Goal: Information Seeking & Learning: Find specific fact

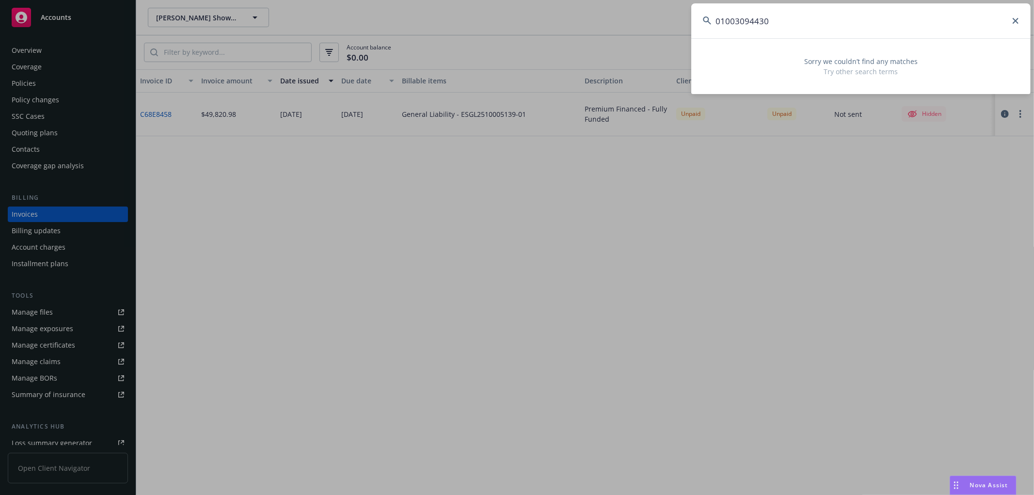
drag, startPoint x: 733, startPoint y: 18, endPoint x: 583, endPoint y: -5, distance: 152.4
click at [583, 0] on html "Accounts Overview Coverage Policies Policy changes SSC Cases Quoting plans Cont…" at bounding box center [517, 247] width 1034 height 495
paste input "Open Research Lab"
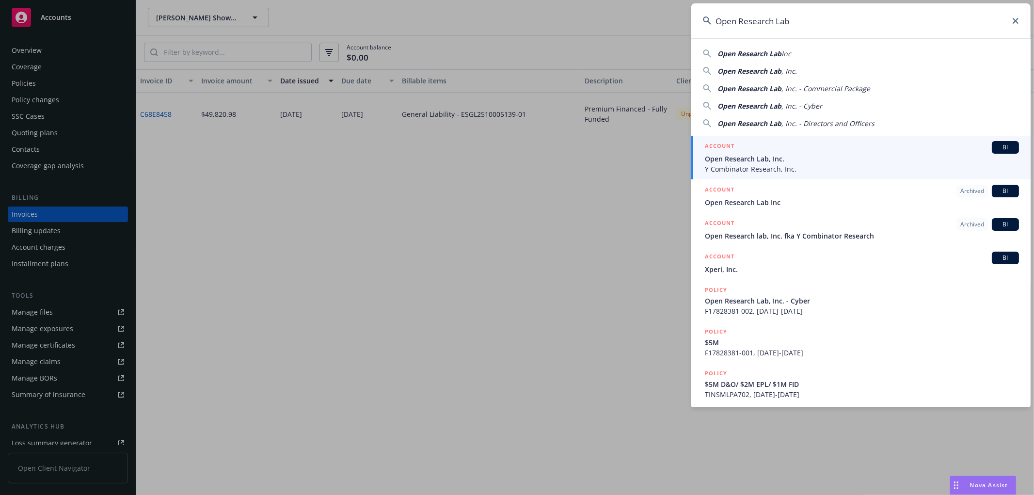
type input "Open Research Lab"
click at [735, 161] on span "Open Research Lab, Inc." at bounding box center [862, 159] width 314 height 10
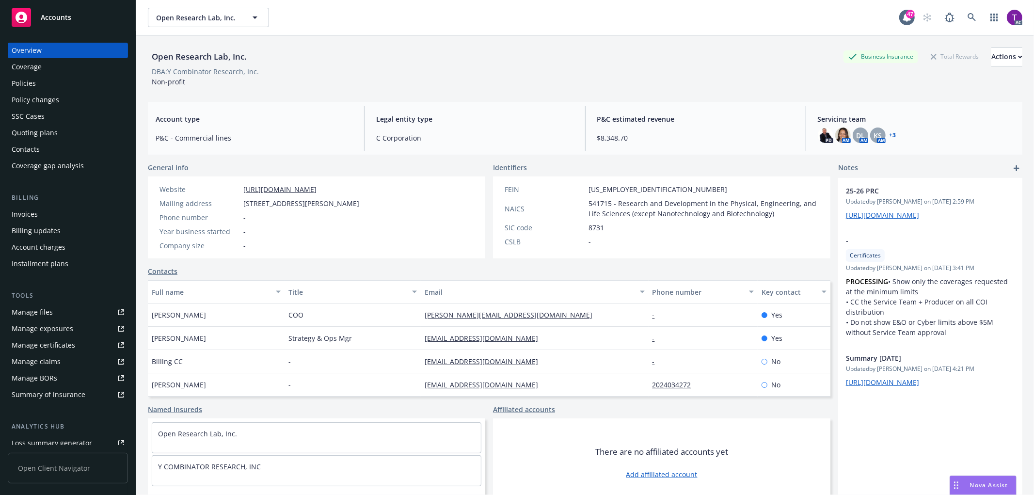
click at [65, 216] on div "Invoices" at bounding box center [68, 214] width 112 height 16
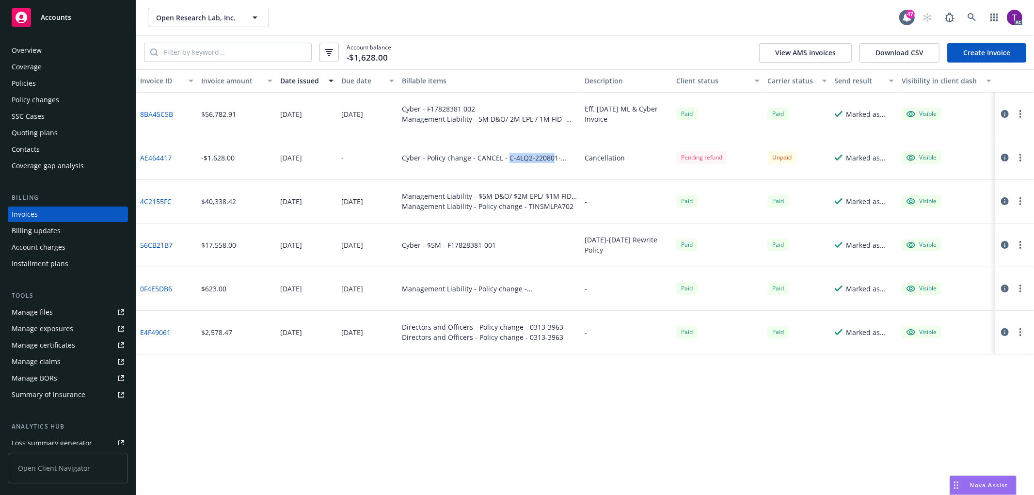
drag, startPoint x: 505, startPoint y: 157, endPoint x: 550, endPoint y: 160, distance: 45.2
click at [550, 160] on div "Cyber - Policy change - CANCEL - C-4LQ2-220801-CYBER-2023" at bounding box center [489, 158] width 175 height 10
click at [149, 157] on link "AE464417" at bounding box center [156, 158] width 32 height 10
click at [971, 17] on icon at bounding box center [971, 17] width 8 height 8
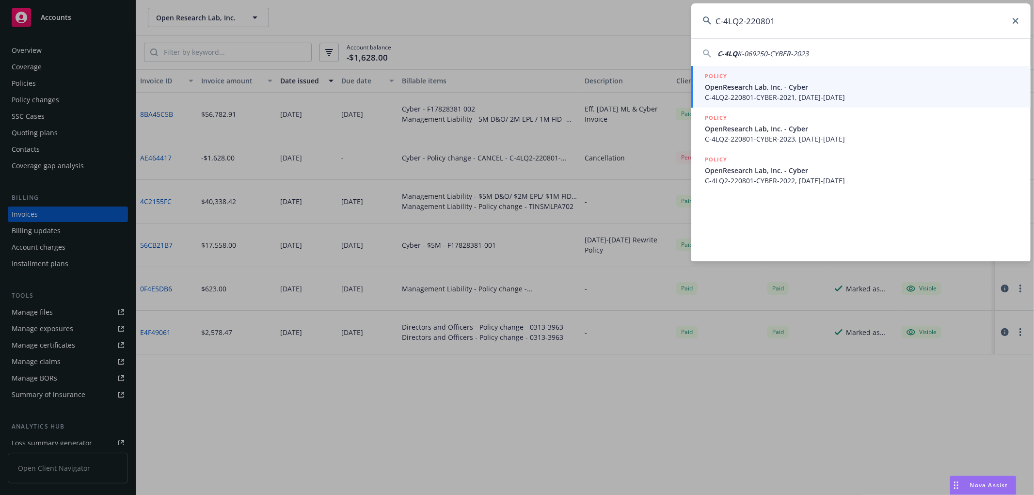
click at [796, 51] on span "K-069250-CYBER-2023" at bounding box center [772, 53] width 71 height 9
type input "C-4LQK-069250-CYBER-2023"
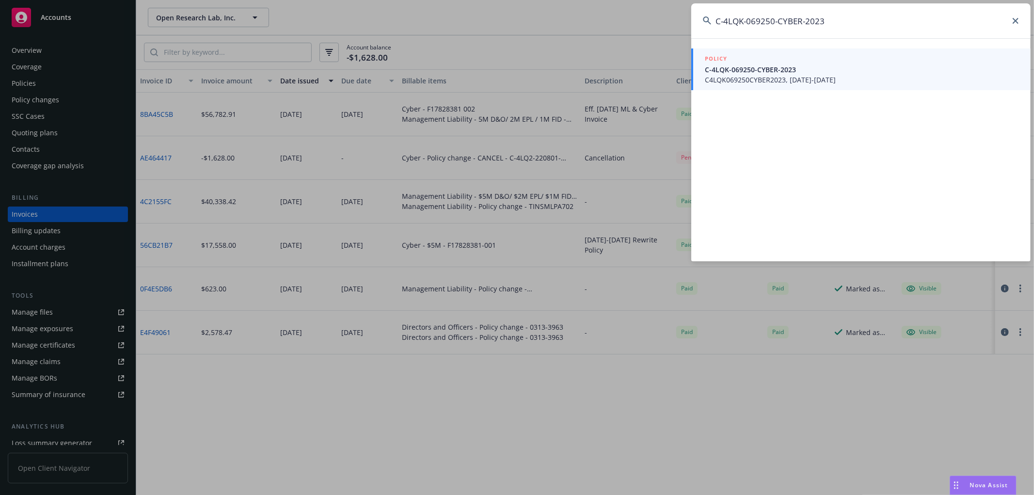
click at [781, 76] on span "C4LQK069250CYBER2023, 04/27/2023-04/27/2024" at bounding box center [862, 80] width 314 height 10
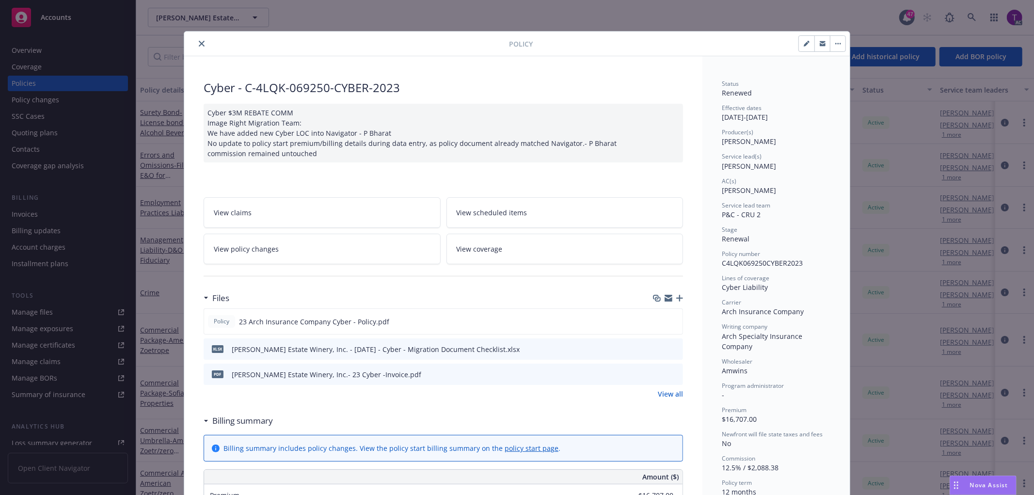
click at [199, 41] on icon "close" at bounding box center [202, 44] width 6 height 6
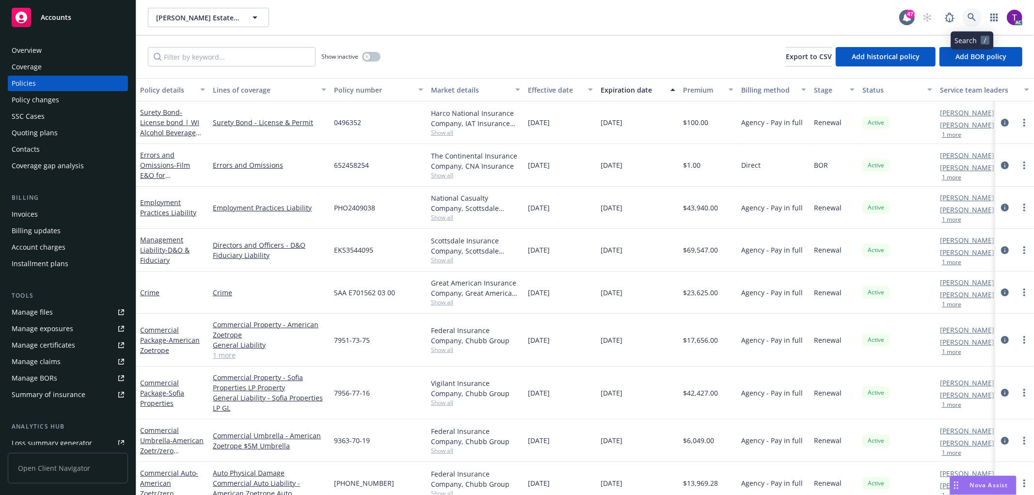
click at [973, 14] on icon at bounding box center [971, 17] width 9 height 9
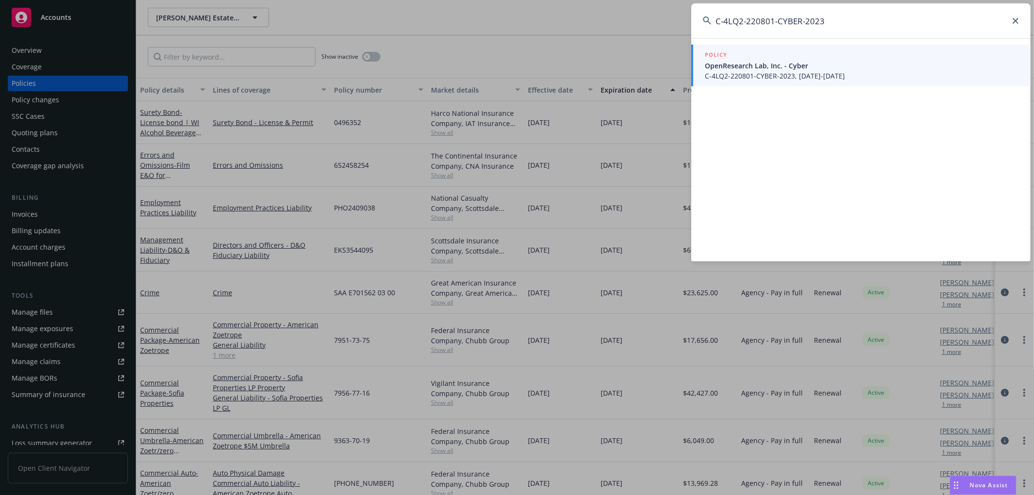
type input "C-4LQ2-220801-CYBER-2023"
click at [771, 74] on span "C-4LQ2-220801-CYBER-2023, 10/26/2023-10/26/2024" at bounding box center [862, 76] width 314 height 10
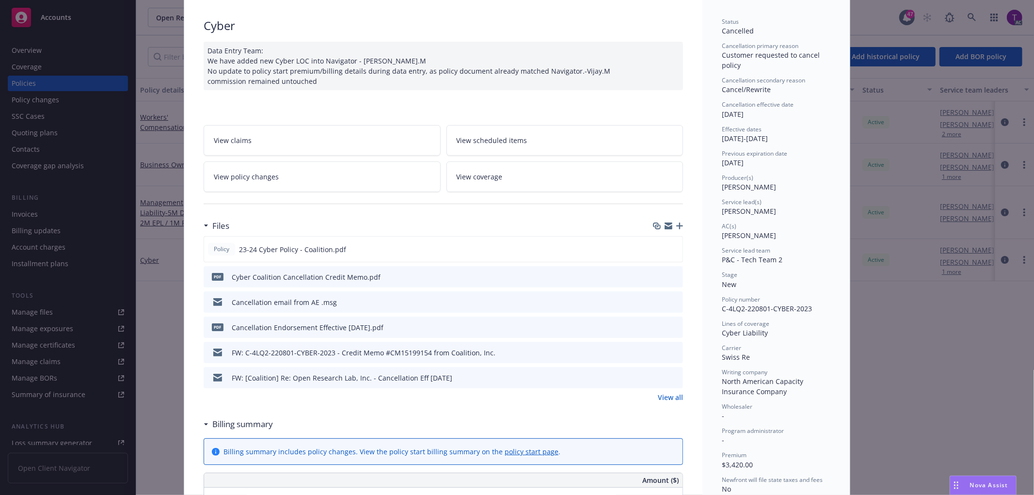
scroll to position [61, 0]
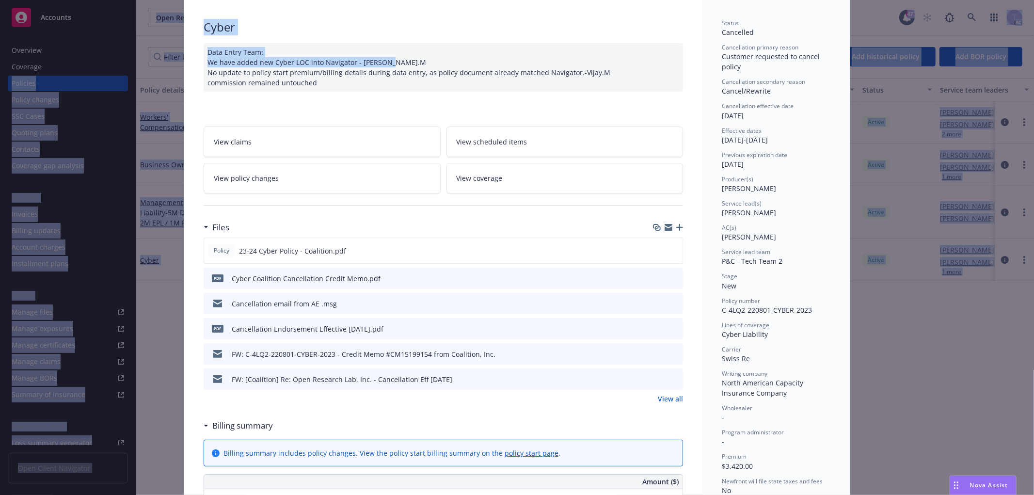
drag, startPoint x: 0, startPoint y: 69, endPoint x: -4, endPoint y: 88, distance: 18.9
click at [0, 88] on html "Accounts Overview Coverage Policies Policy changes SSC Cases Quoting plans Cont…" at bounding box center [517, 247] width 1034 height 495
click at [890, 396] on div "Policy Cyber Data Entry Team: We have added new Cyber LOC into Navigator - Vija…" at bounding box center [517, 247] width 1034 height 495
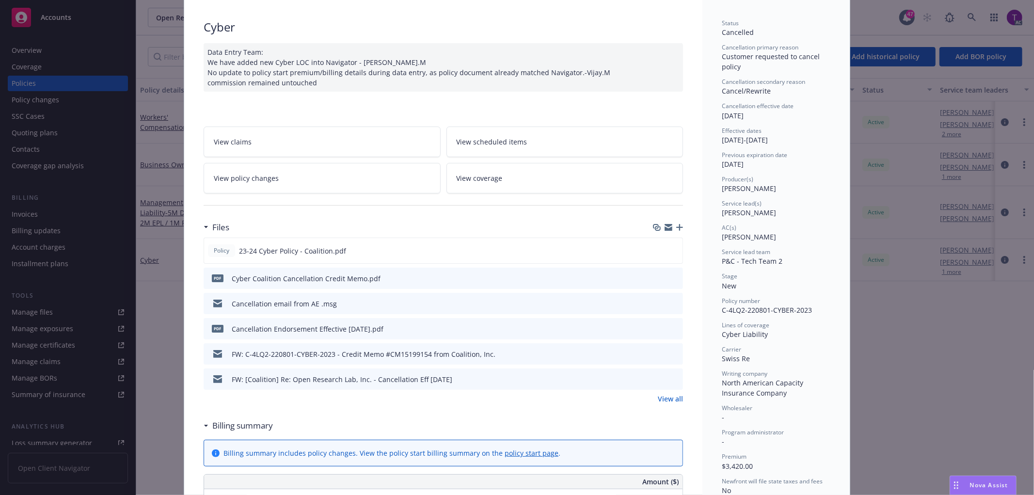
scroll to position [0, 0]
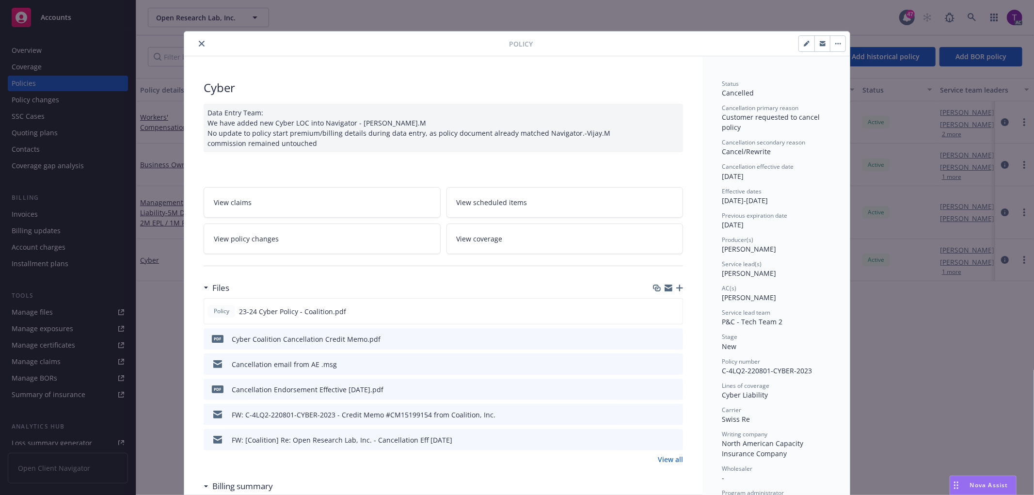
click at [196, 44] on button "close" at bounding box center [202, 44] width 12 height 12
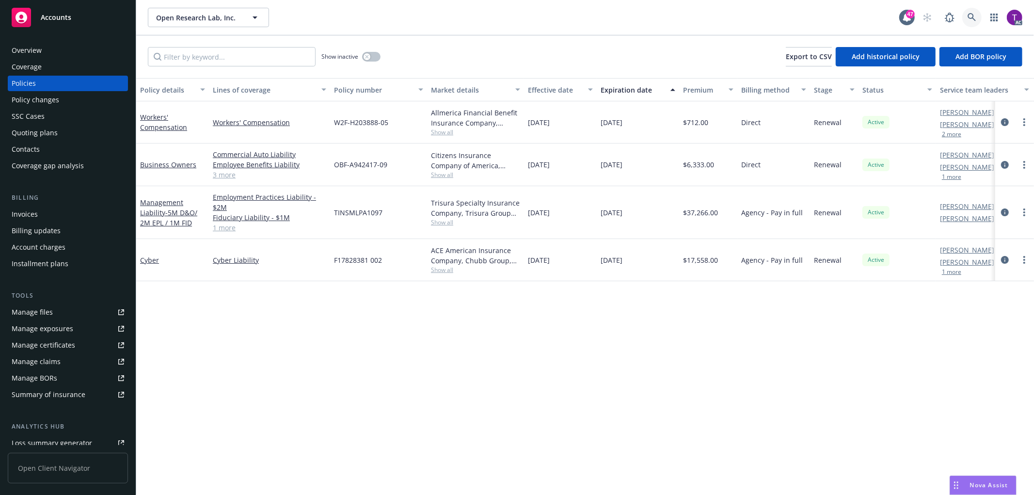
click at [966, 17] on link at bounding box center [971, 17] width 19 height 19
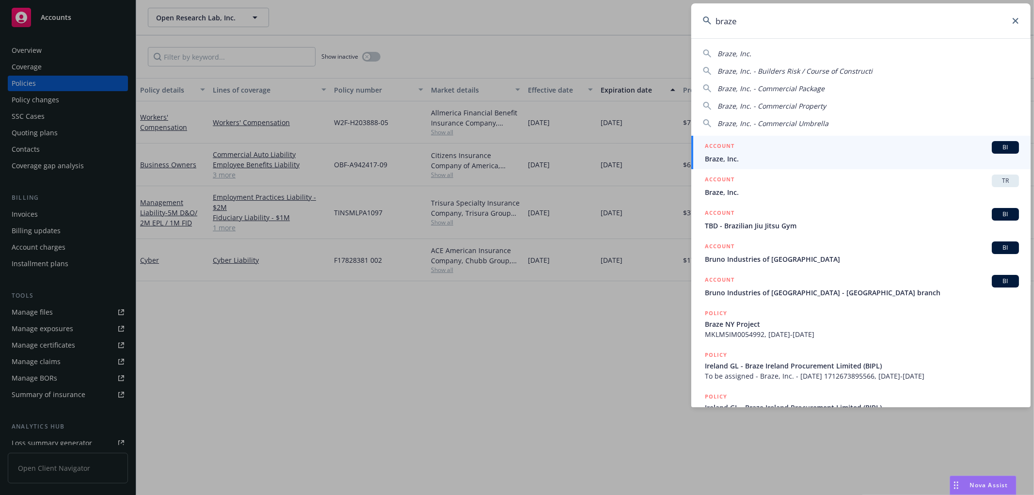
type input "braze"
click at [767, 156] on span "Braze, Inc." at bounding box center [862, 159] width 314 height 10
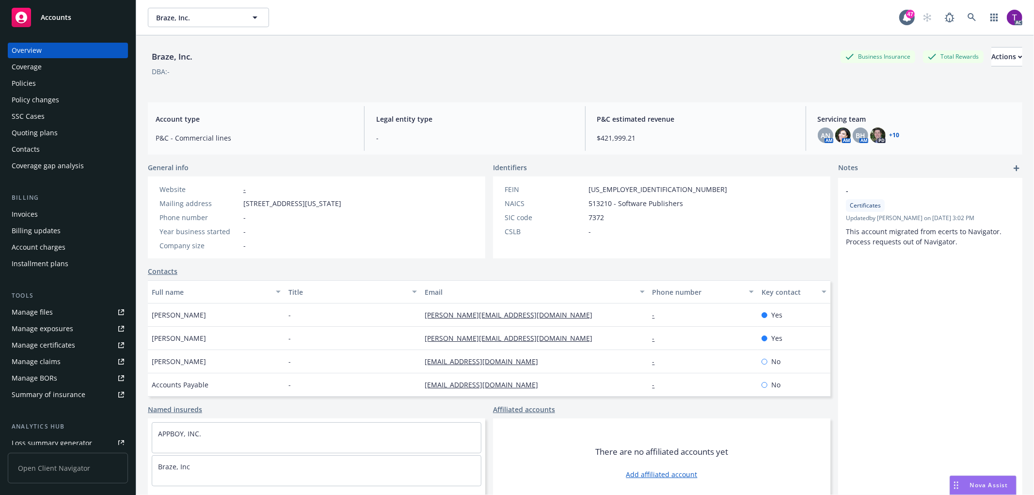
click at [36, 212] on div "Invoices" at bounding box center [25, 214] width 26 height 16
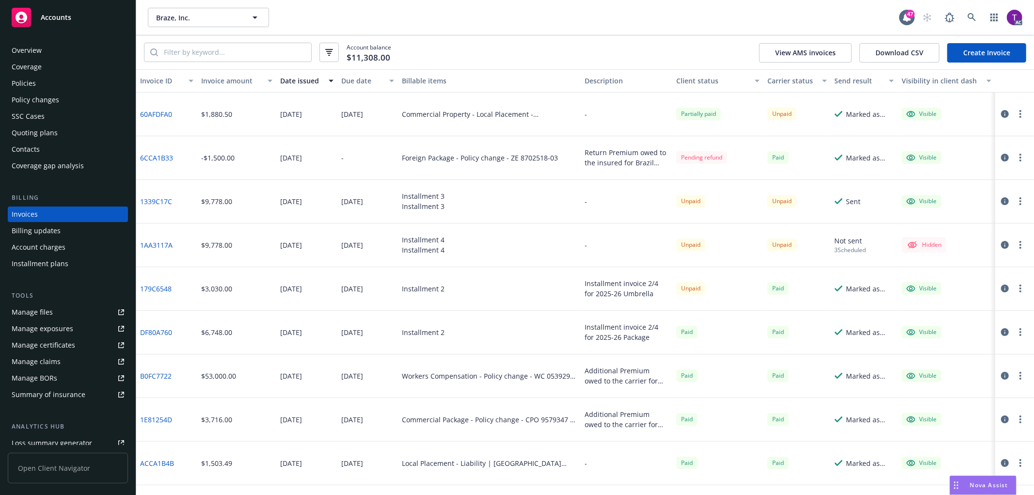
click at [221, 82] on div "Invoice amount" at bounding box center [231, 81] width 61 height 10
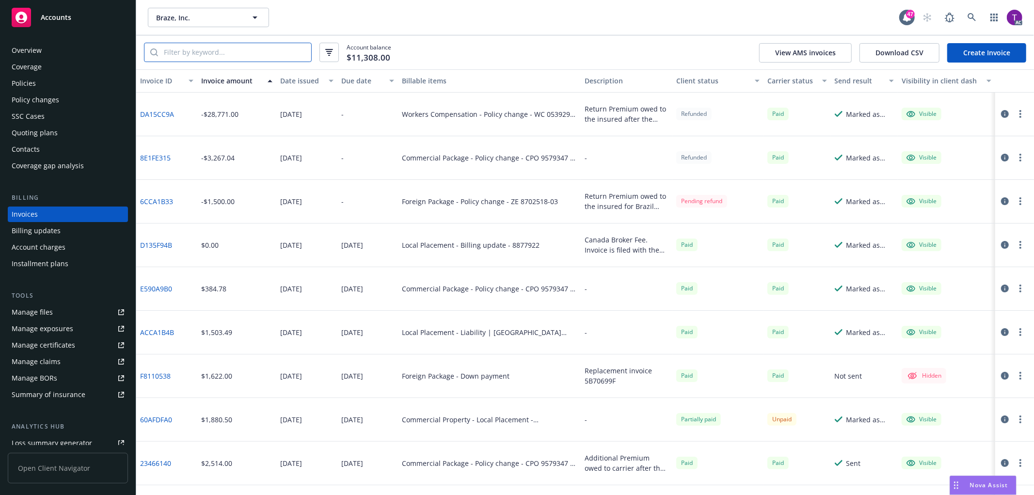
click at [221, 53] on input "search" at bounding box center [234, 52] width 153 height 18
paste input "6CCA1B33"
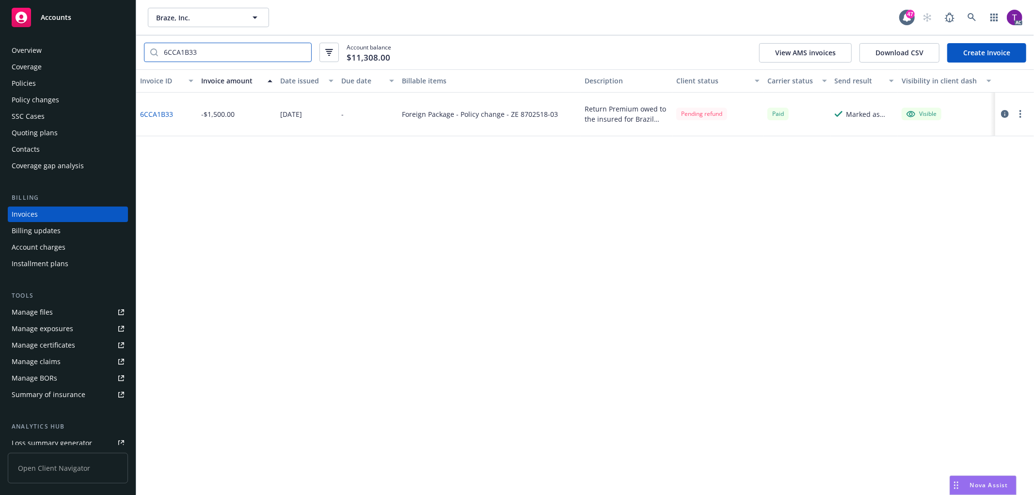
type input "6CCA1B33"
drag, startPoint x: 557, startPoint y: 117, endPoint x: 507, endPoint y: 112, distance: 50.1
click at [507, 112] on div "Foreign Package - Policy change - ZE 8702518-03" at bounding box center [489, 115] width 183 height 44
copy div "ZE 8702518-03"
click at [171, 116] on link "6CCA1B33" at bounding box center [156, 114] width 33 height 10
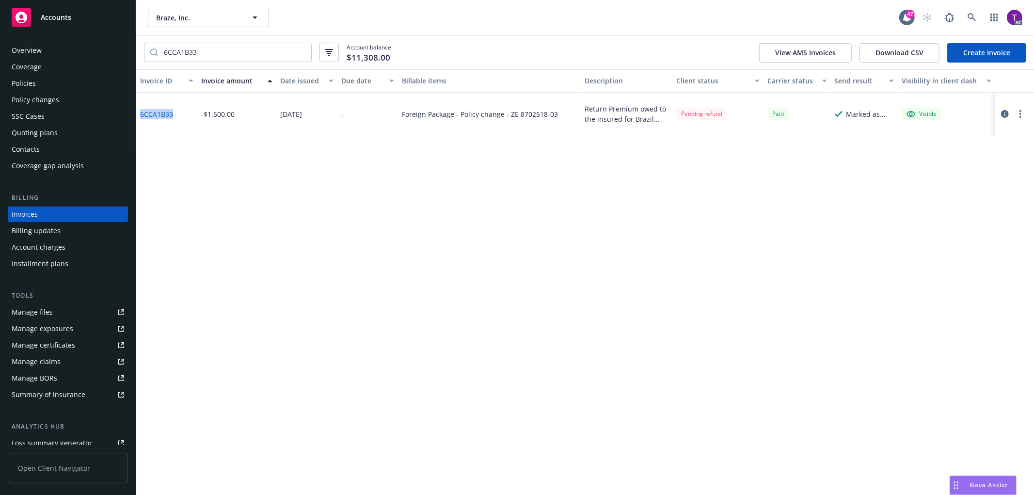
drag, startPoint x: 181, startPoint y: 117, endPoint x: 141, endPoint y: 118, distance: 40.2
click at [141, 118] on div "6CCA1B33" at bounding box center [166, 115] width 61 height 44
copy link "6CCA1B33"
drag, startPoint x: 557, startPoint y: 115, endPoint x: 507, endPoint y: 119, distance: 50.5
click at [507, 119] on div "Foreign Package - Policy change - ZE 8702518-03" at bounding box center [489, 115] width 183 height 44
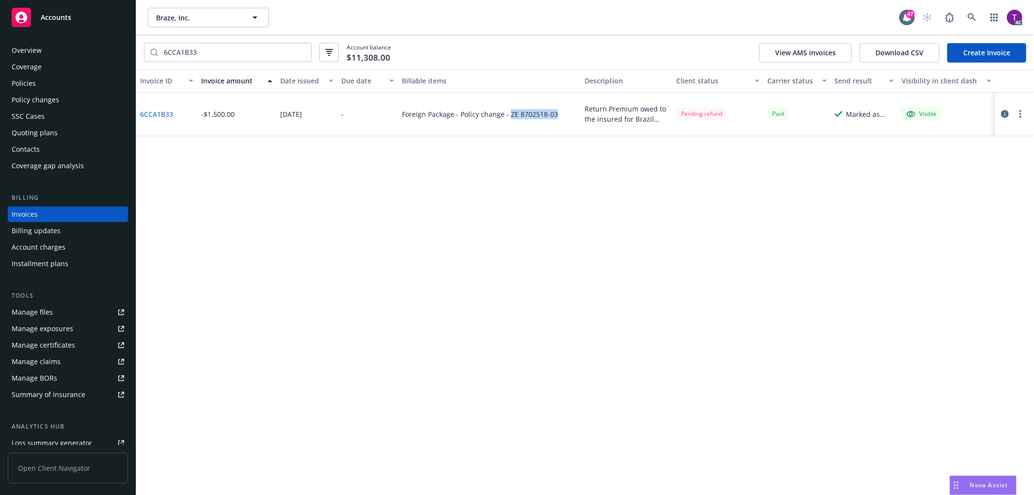
copy div "ZE 8702518-03"
click at [971, 19] on icon at bounding box center [971, 17] width 9 height 9
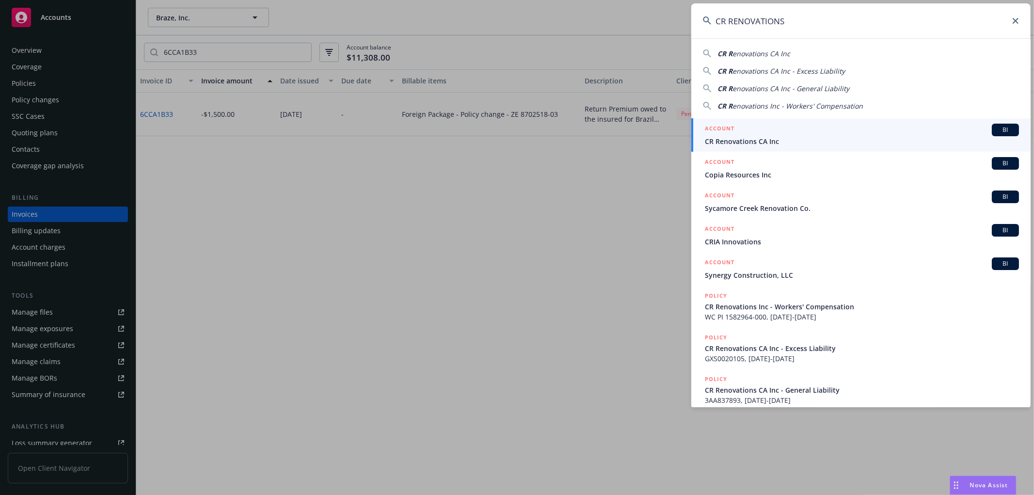
type input "CR RENOVATIONS"
click at [773, 141] on span "CR Renovations CA Inc" at bounding box center [862, 141] width 314 height 10
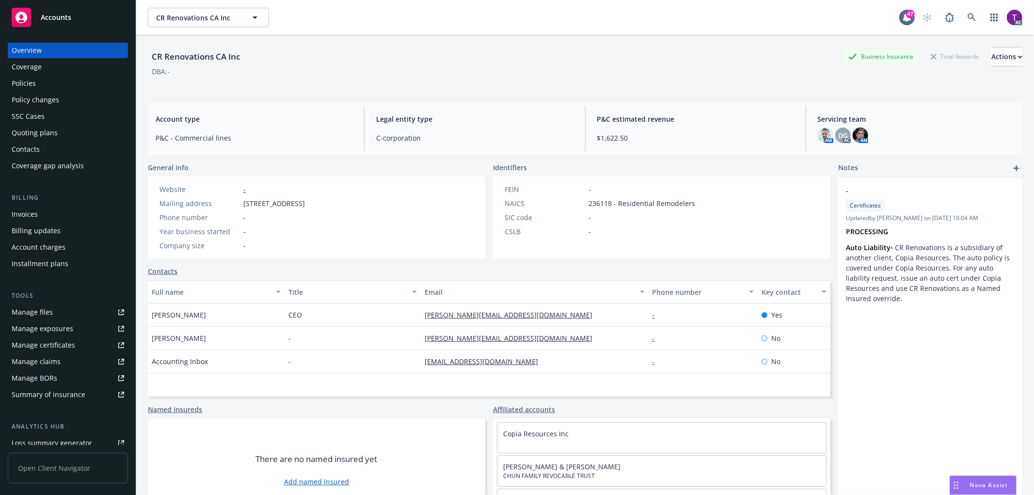
click at [46, 206] on div "Invoices" at bounding box center [68, 214] width 112 height 16
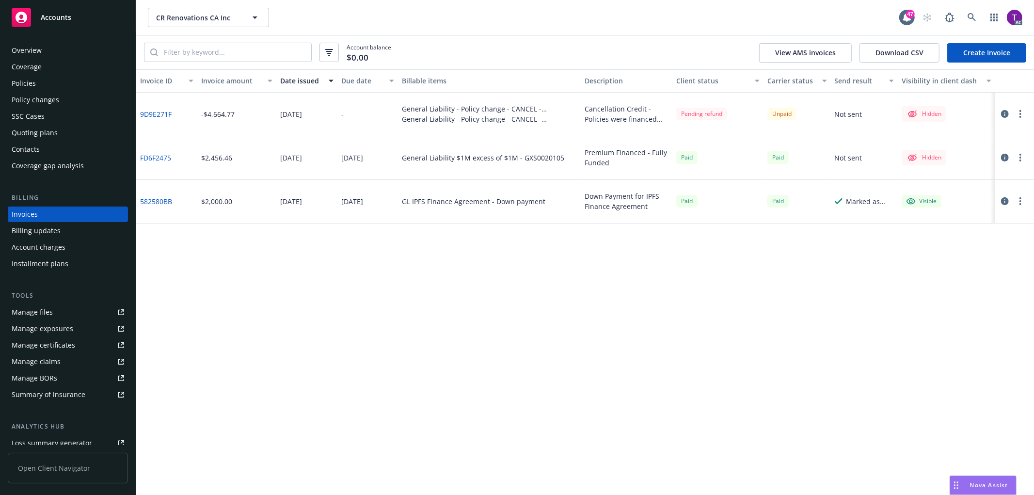
click at [165, 114] on link "9D9E271F" at bounding box center [156, 114] width 32 height 10
drag, startPoint x: 176, startPoint y: 118, endPoint x: 141, endPoint y: 118, distance: 34.9
click at [141, 118] on div "9D9E271F" at bounding box center [166, 115] width 61 height 44
copy link "9D9E271F"
click at [976, 23] on link at bounding box center [971, 17] width 19 height 19
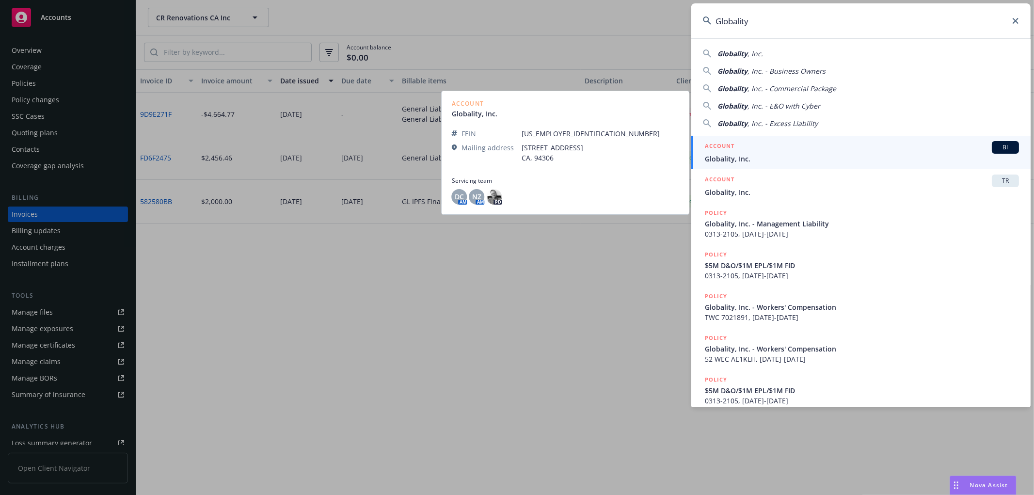
type input "Globality"
click at [727, 152] on h5 "ACCOUNT" at bounding box center [720, 147] width 30 height 12
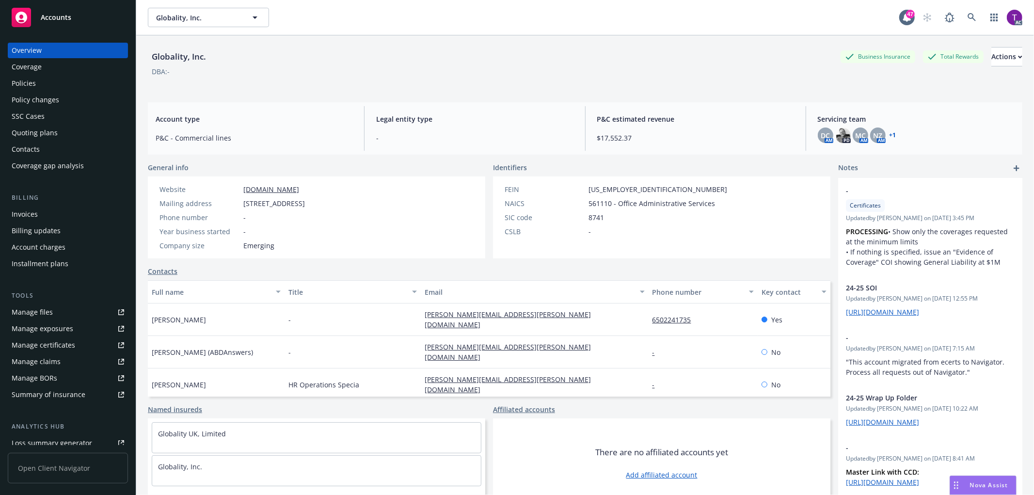
click at [59, 211] on div "Invoices" at bounding box center [68, 214] width 112 height 16
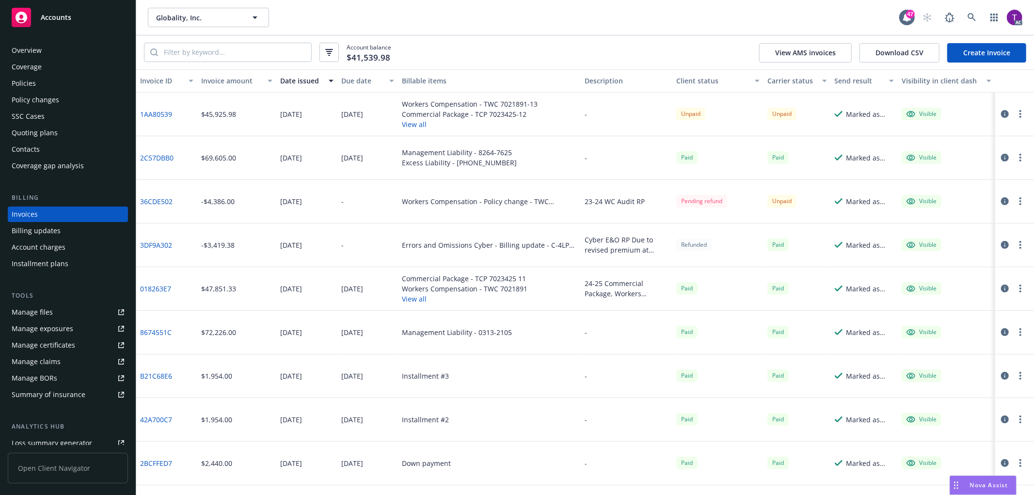
click at [226, 79] on div "Invoice amount" at bounding box center [231, 81] width 61 height 10
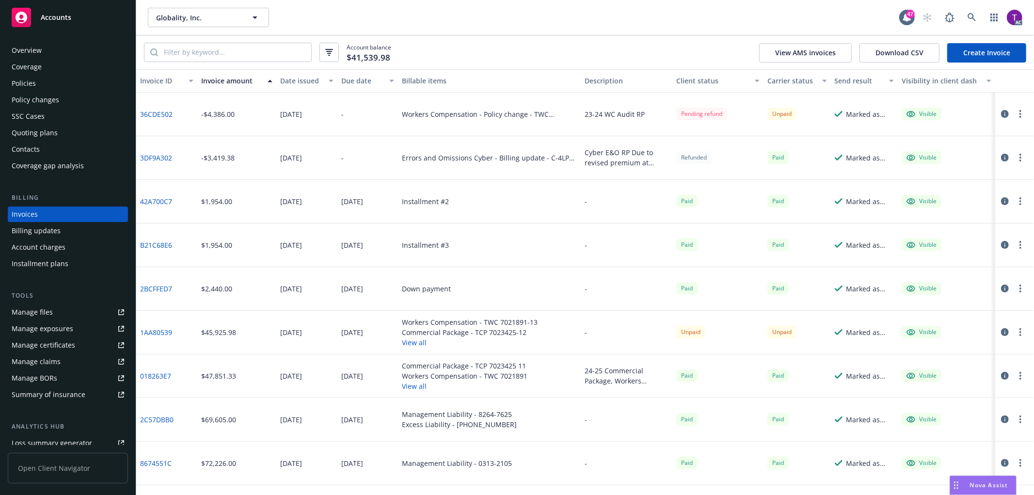
click at [162, 114] on link "36CDE502" at bounding box center [156, 114] width 32 height 10
click at [1001, 113] on icon "button" at bounding box center [1005, 114] width 8 height 8
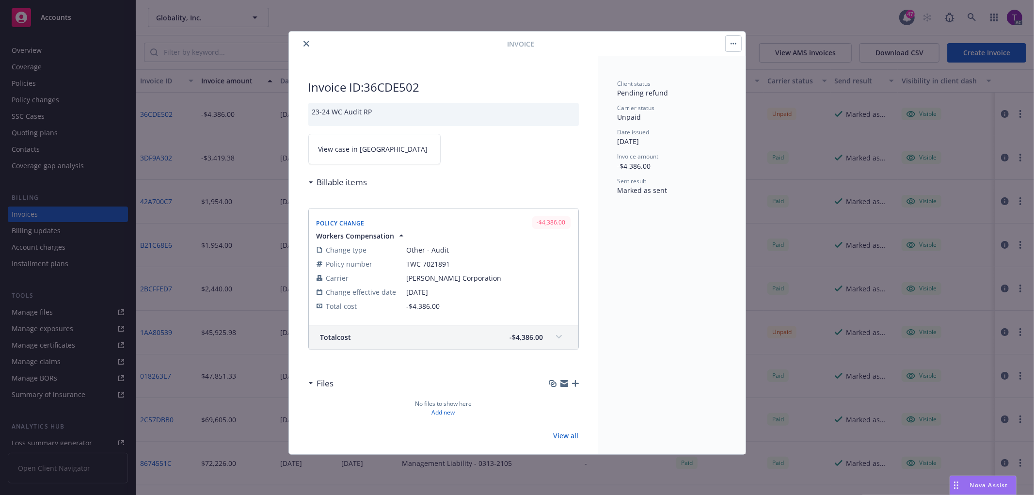
click at [343, 149] on span "View case in SSC" at bounding box center [373, 149] width 110 height 10
click at [307, 44] on icon "close" at bounding box center [306, 44] width 6 height 6
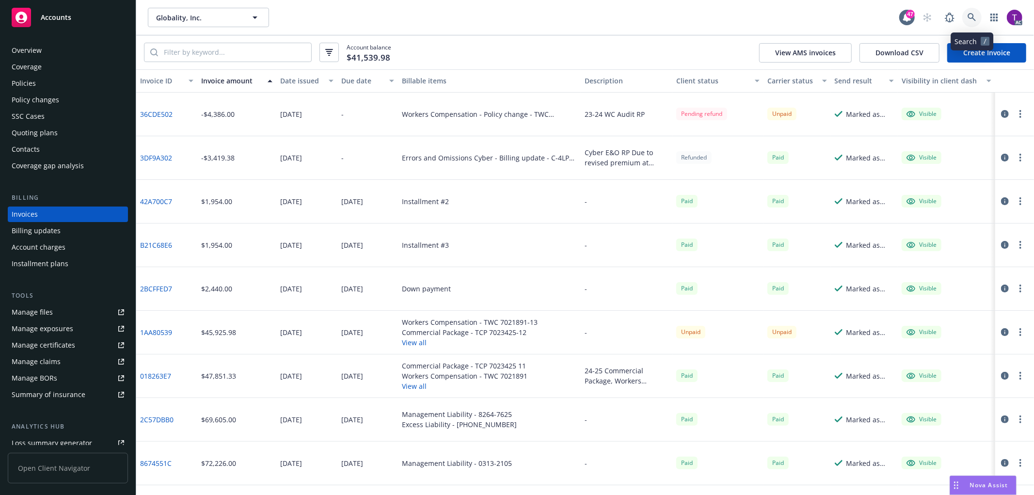
click at [971, 19] on icon at bounding box center [971, 17] width 9 height 9
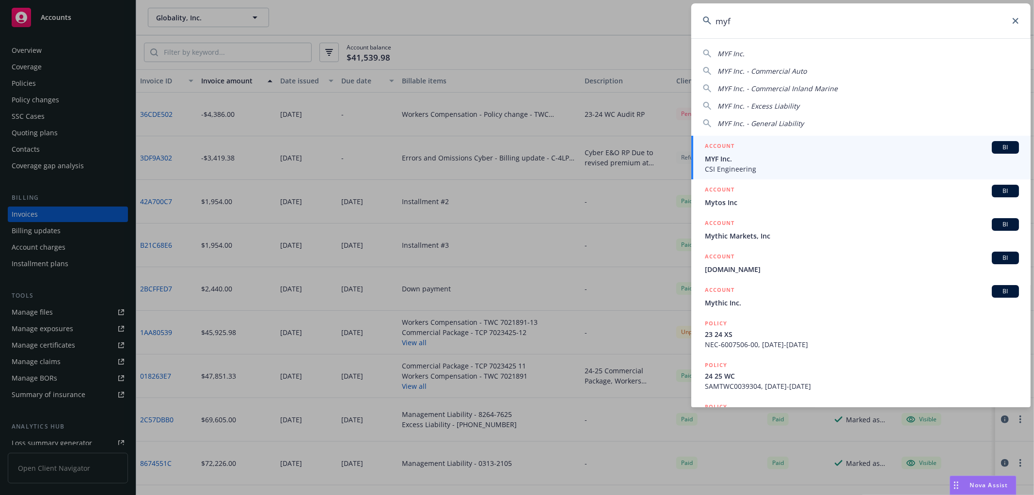
type input "myf"
click at [766, 161] on span "MYF Inc." at bounding box center [862, 159] width 314 height 10
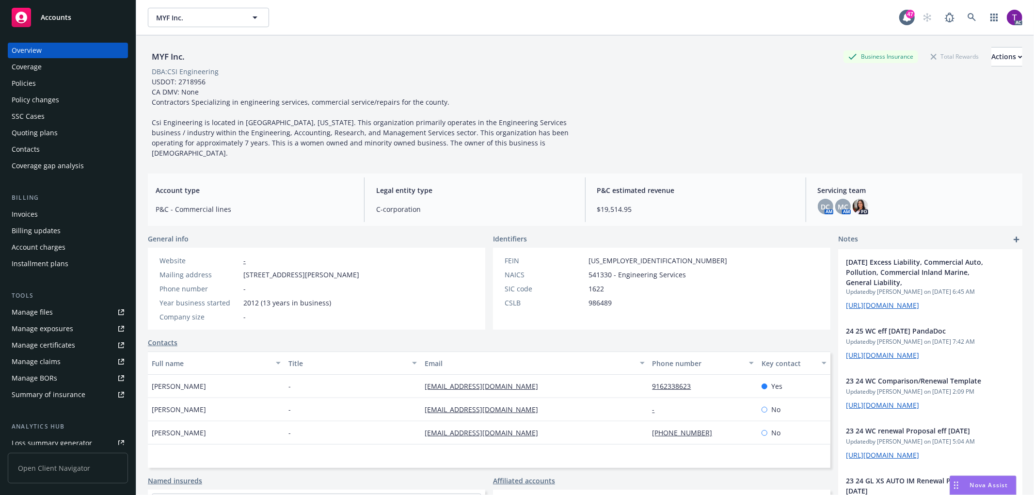
click at [24, 210] on div "Invoices" at bounding box center [25, 214] width 26 height 16
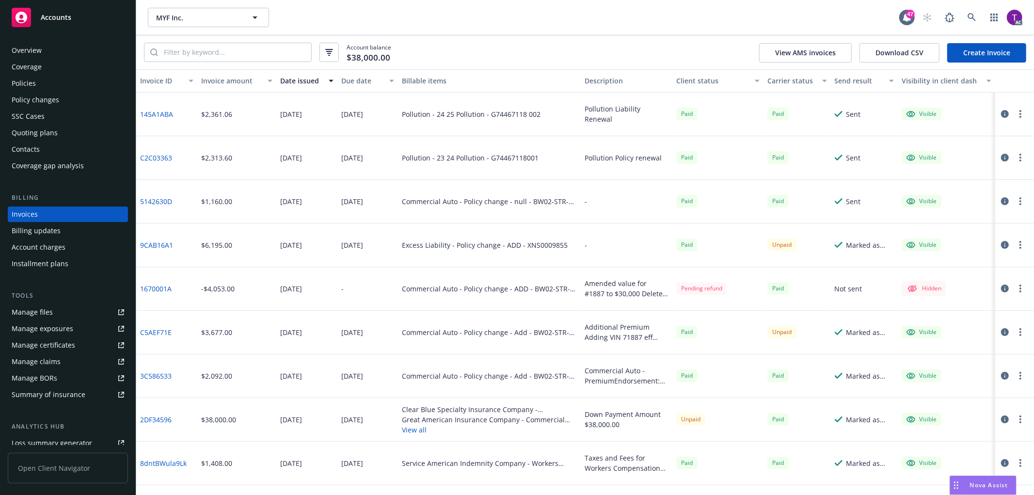
click at [218, 81] on div "Invoice amount" at bounding box center [231, 81] width 61 height 10
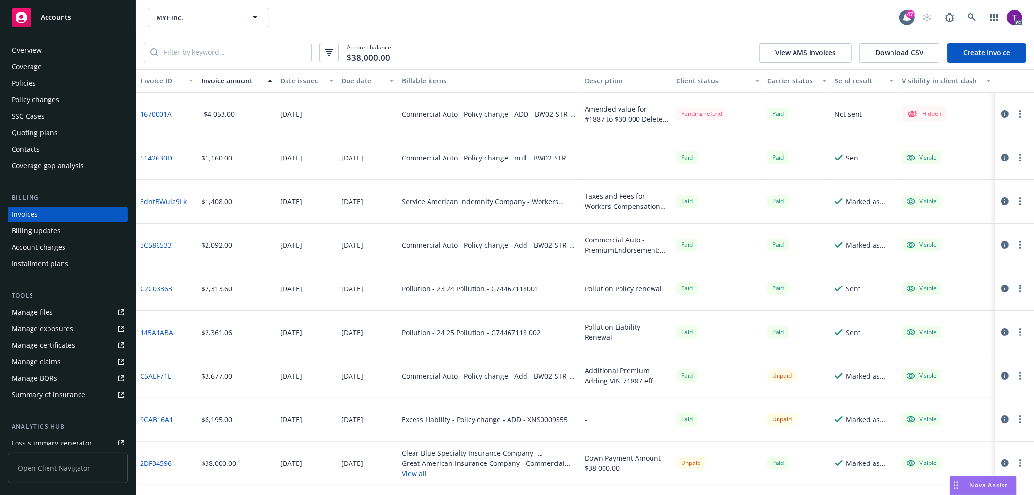
click at [57, 56] on div "Overview" at bounding box center [68, 51] width 112 height 16
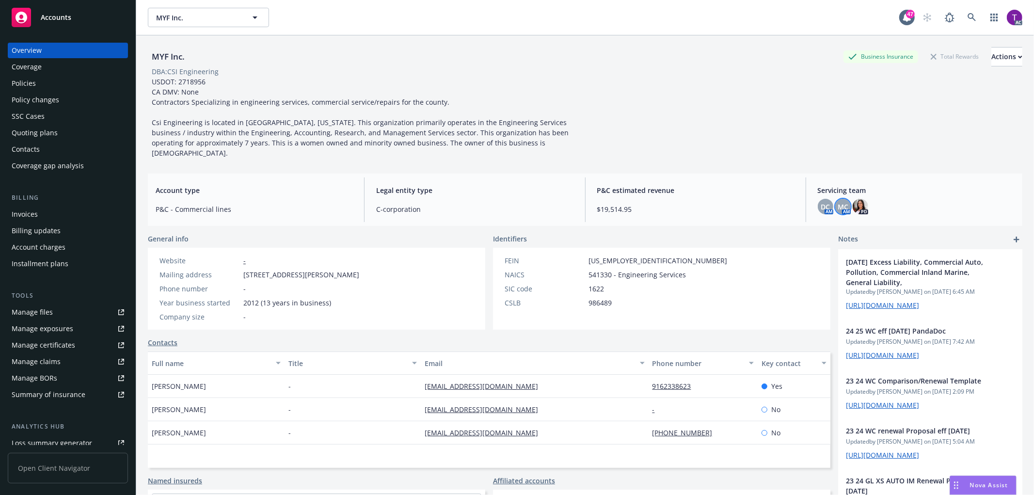
click at [837, 202] on span "MC" at bounding box center [842, 207] width 11 height 10
click at [820, 202] on span "DC" at bounding box center [824, 207] width 9 height 10
click at [837, 202] on span "MC" at bounding box center [842, 207] width 11 height 10
drag, startPoint x: 384, startPoint y: 267, endPoint x: 238, endPoint y: 266, distance: 145.9
click at [238, 266] on div "Website - Mailing address 5921 Landis Ave, Carmichael, CA, 95608 Phone number -…" at bounding box center [316, 289] width 337 height 82
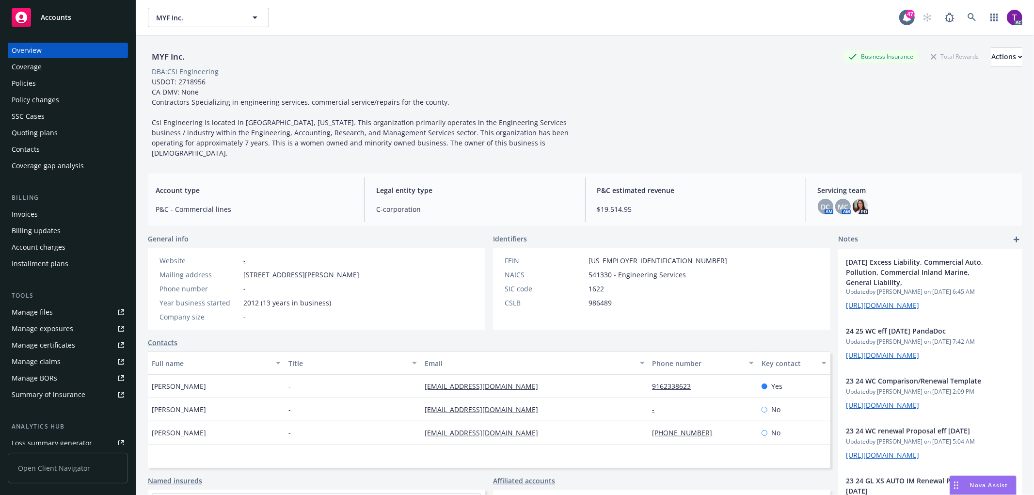
copy div "5921 Landis Ave, Carmichael, CA, 95608"
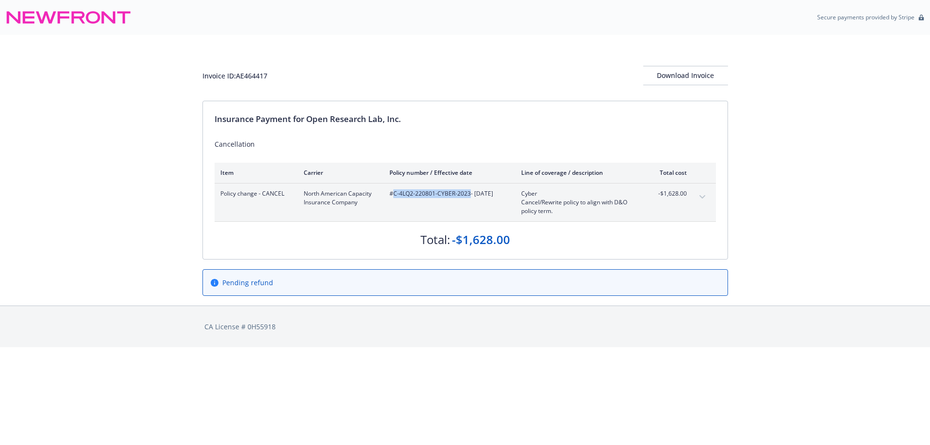
drag, startPoint x: 469, startPoint y: 196, endPoint x: 392, endPoint y: 195, distance: 77.1
click at [392, 195] on span "#C-4LQ2-220801-CYBER-2023 - 06/30/2024" at bounding box center [448, 193] width 116 height 9
copy span "C-4LQ2-220801-CYBER-2023"
click at [473, 208] on div "#C-4LQ2-220801-CYBER-2023 - 06/30/2024" at bounding box center [448, 202] width 116 height 26
drag, startPoint x: 453, startPoint y: 195, endPoint x: 394, endPoint y: 199, distance: 59.7
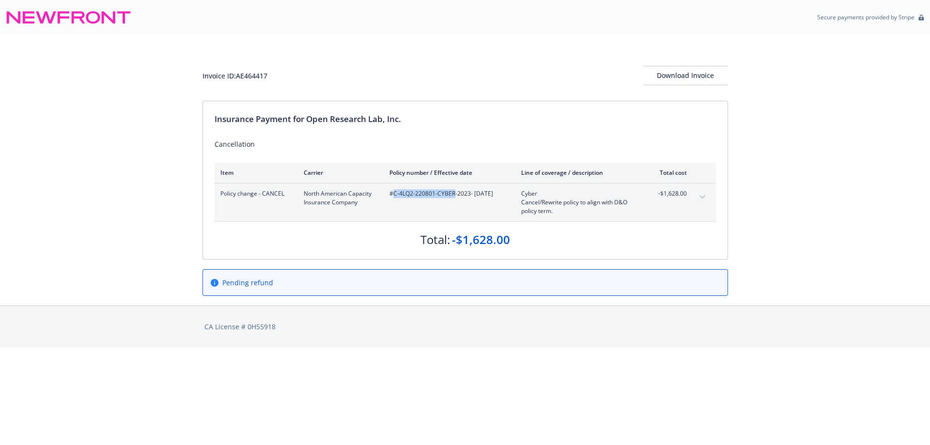
click at [394, 199] on div "#C-4LQ2-220801-CYBER-2023 - 06/30/2024" at bounding box center [448, 202] width 116 height 26
click at [402, 197] on span "#C-4LQ2-220801-CYBER-2023 - 06/30/2024" at bounding box center [448, 193] width 116 height 9
drag, startPoint x: 394, startPoint y: 193, endPoint x: 433, endPoint y: 193, distance: 39.7
click at [433, 193] on span "#C-4LQ2-220801-CYBER-2023 - 06/30/2024" at bounding box center [448, 193] width 116 height 9
copy span "C-4LQ2-220801"
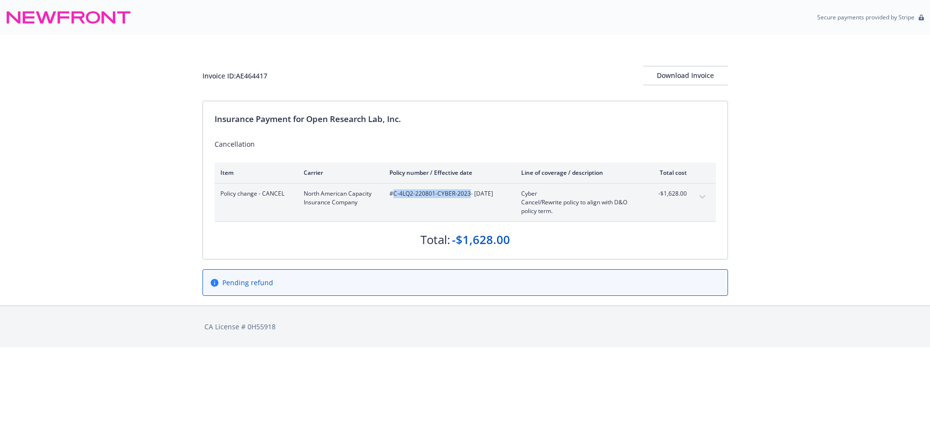
drag, startPoint x: 469, startPoint y: 196, endPoint x: 394, endPoint y: 195, distance: 75.6
click at [394, 195] on span "#C-4LQ2-220801-CYBER-2023 - 06/30/2024" at bounding box center [448, 193] width 116 height 9
copy span "C-4LQ2-220801-CYBER-2023"
click at [476, 205] on div "#C-4LQ2-220801-CYBER-2023 - 06/30/2024" at bounding box center [448, 202] width 116 height 26
drag, startPoint x: 469, startPoint y: 197, endPoint x: 393, endPoint y: 197, distance: 75.6
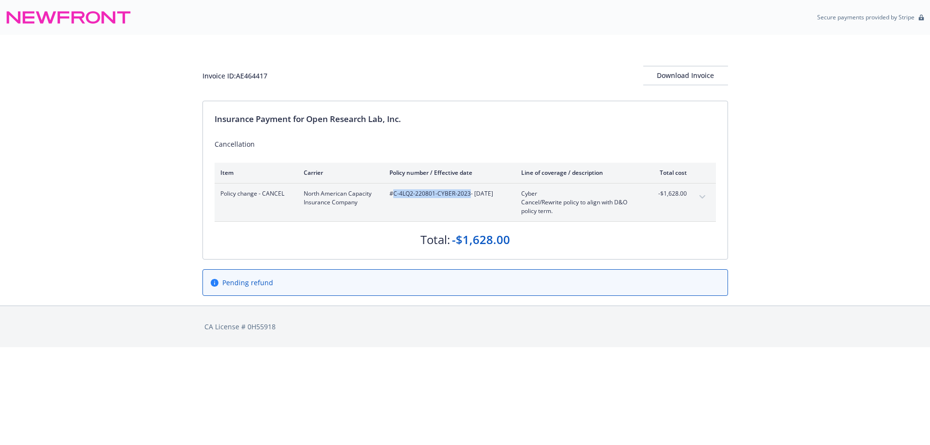
click at [393, 197] on span "#C-4LQ2-220801-CYBER-2023 - 06/30/2024" at bounding box center [448, 193] width 116 height 9
copy span "C-4LQ2-220801-CYBER-2023"
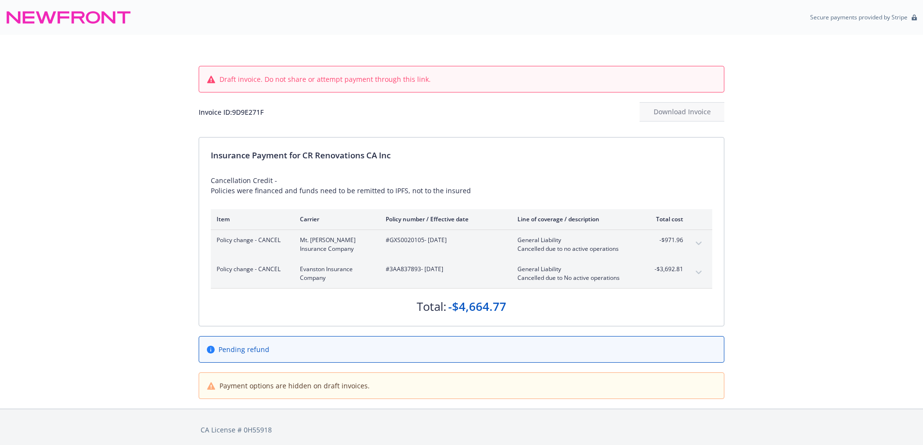
click at [401, 237] on span "#GXS0020105 - 05/06/2025" at bounding box center [444, 240] width 116 height 9
copy span "GXS0020105"
drag, startPoint x: 265, startPoint y: 119, endPoint x: 236, endPoint y: 115, distance: 29.3
click at [236, 115] on div "Invoice ID: 9D9E271F Download Invoice" at bounding box center [462, 111] width 526 height 19
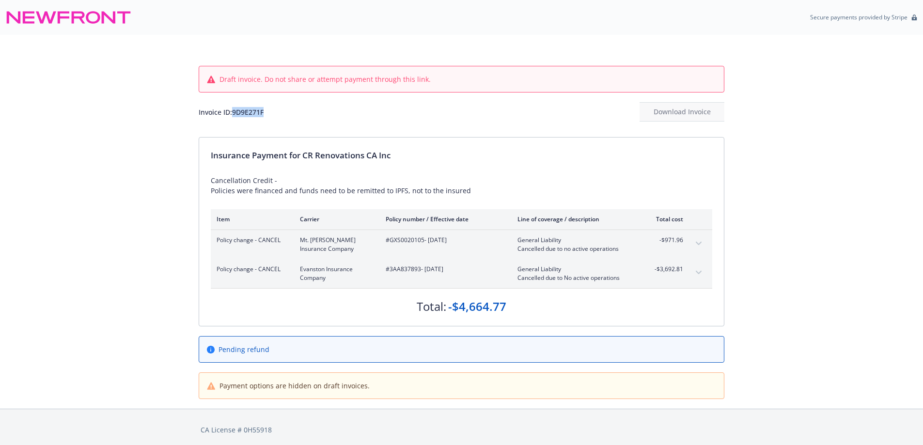
copy div "9D9E271F"
click at [408, 267] on span "#3AA837893 - 05/06/2025" at bounding box center [444, 269] width 116 height 9
click at [403, 270] on span "#3AA837893 - 05/06/2025" at bounding box center [444, 269] width 116 height 9
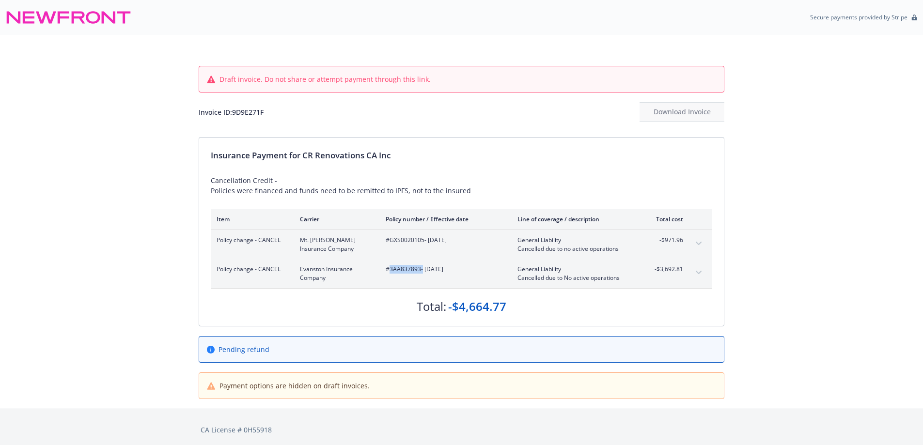
copy span "3AA837893"
click at [408, 281] on div "#3AA837893 - 05/06/2025" at bounding box center [444, 273] width 116 height 17
click at [407, 271] on span "#3AA837893 - 05/06/2025" at bounding box center [444, 269] width 116 height 9
copy span "3AA837893"
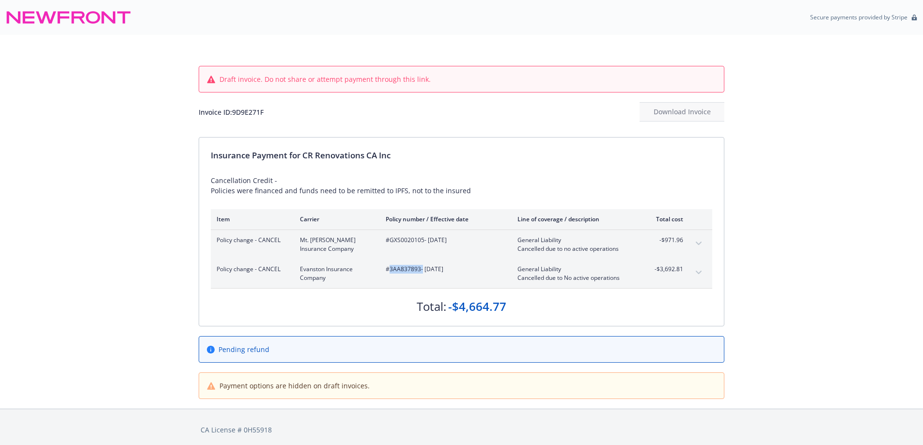
copy span "3AA837893"
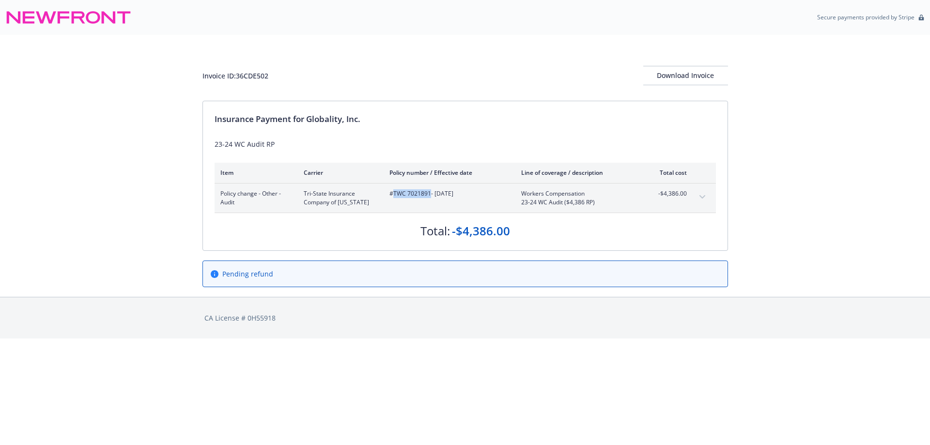
drag, startPoint x: 430, startPoint y: 192, endPoint x: 394, endPoint y: 197, distance: 35.7
click at [394, 197] on span "#TWC 7021891 - [DATE]" at bounding box center [448, 193] width 116 height 9
copy span "TWC 7021891"
